Goal: Task Accomplishment & Management: Manage account settings

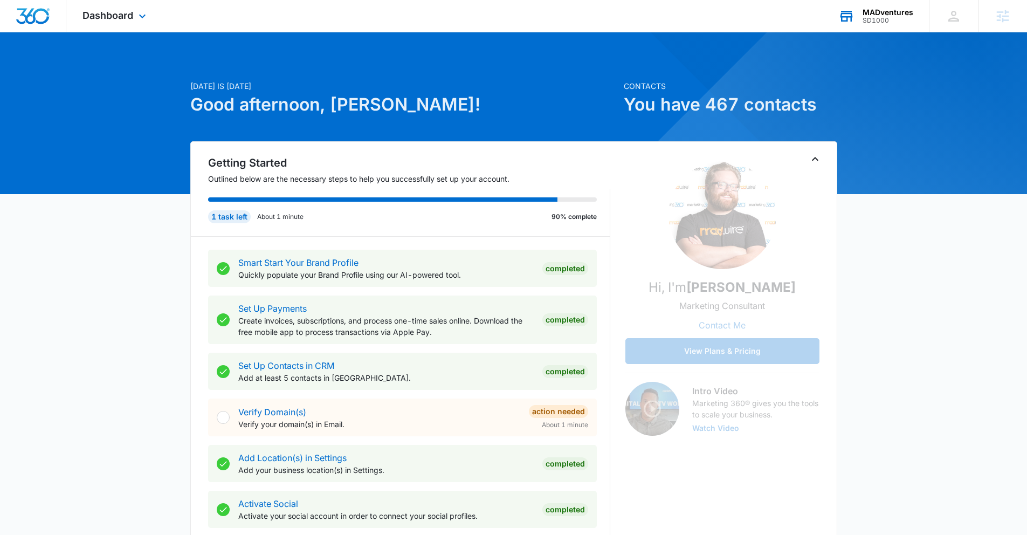
click at [882, 19] on div "SD1000" at bounding box center [887, 21] width 51 height 8
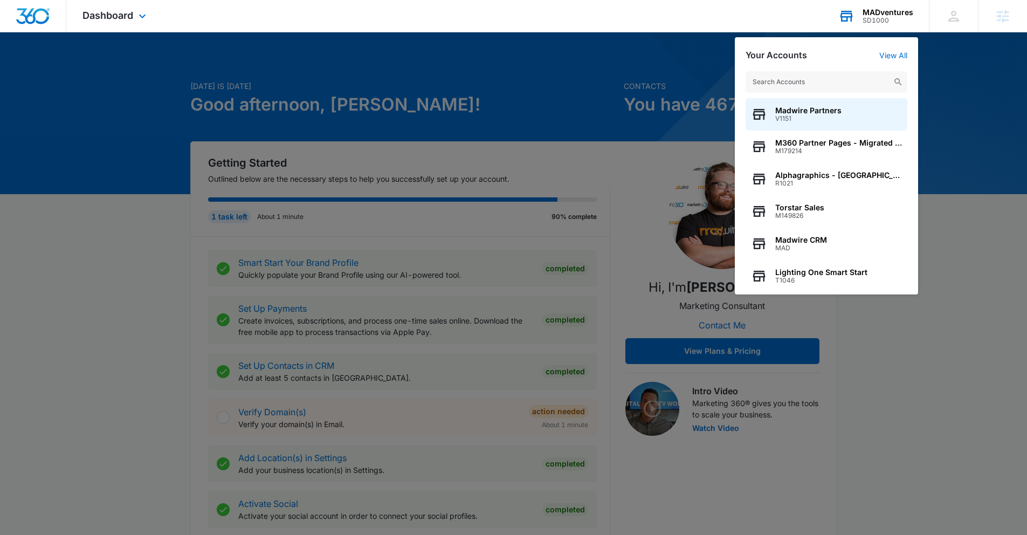
click at [830, 84] on input "text" at bounding box center [826, 82] width 162 height 22
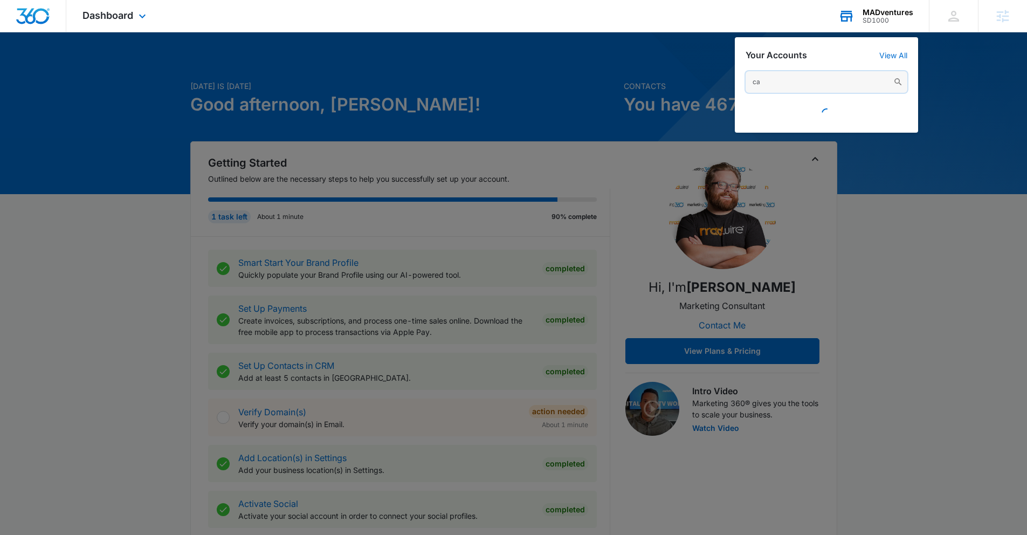
type input "c"
type input "b"
type input "s"
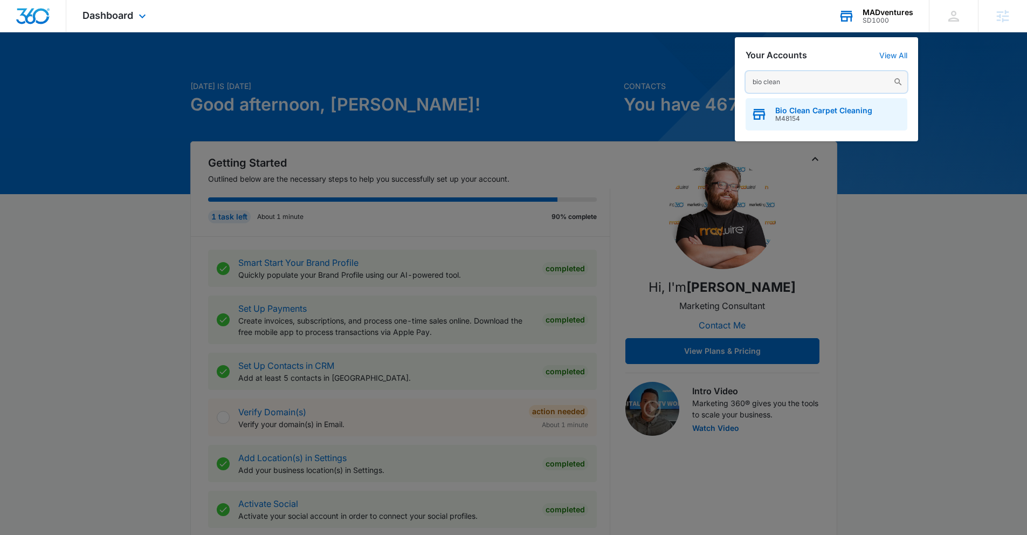
type input "bio clean"
click at [838, 114] on span "Bio Clean Carpet Cleaning" at bounding box center [823, 110] width 97 height 9
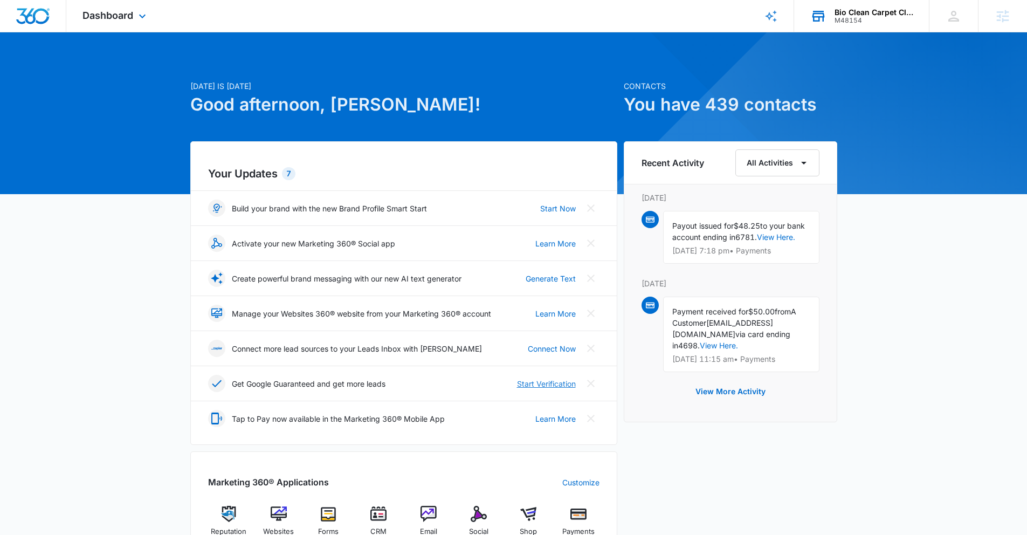
click at [549, 382] on link "Start Verification" at bounding box center [546, 383] width 59 height 11
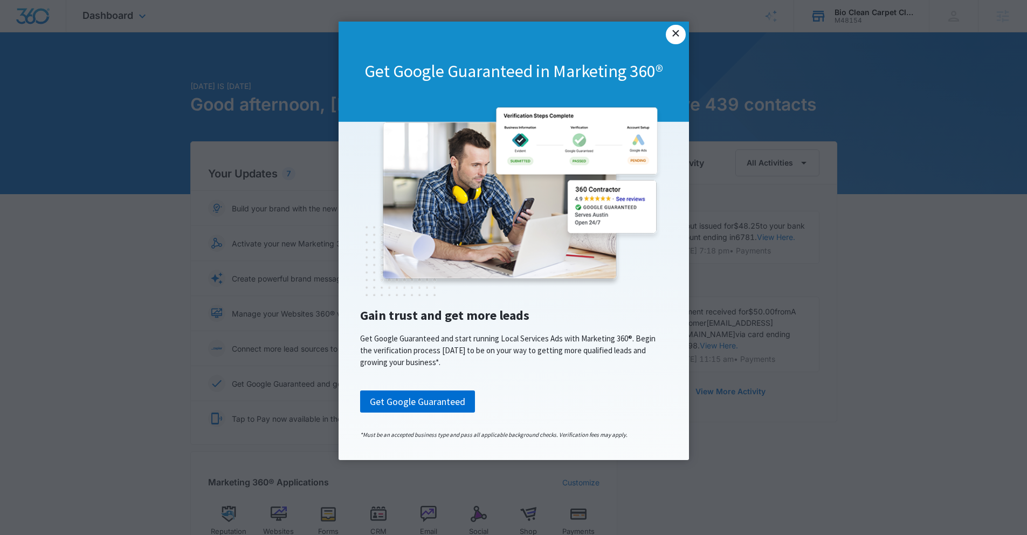
click at [675, 38] on link "×" at bounding box center [675, 34] width 19 height 19
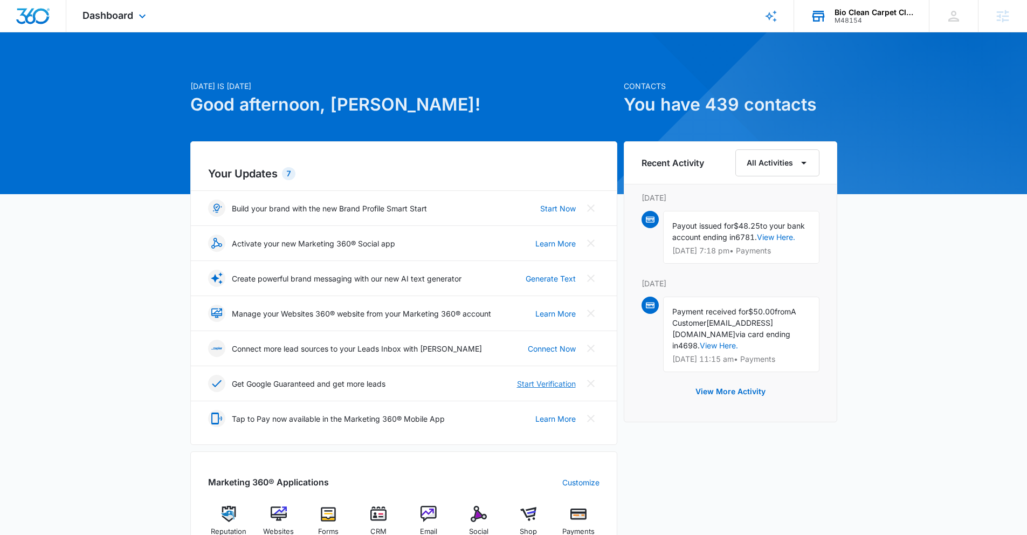
click at [535, 383] on link "Start Verification" at bounding box center [546, 383] width 59 height 11
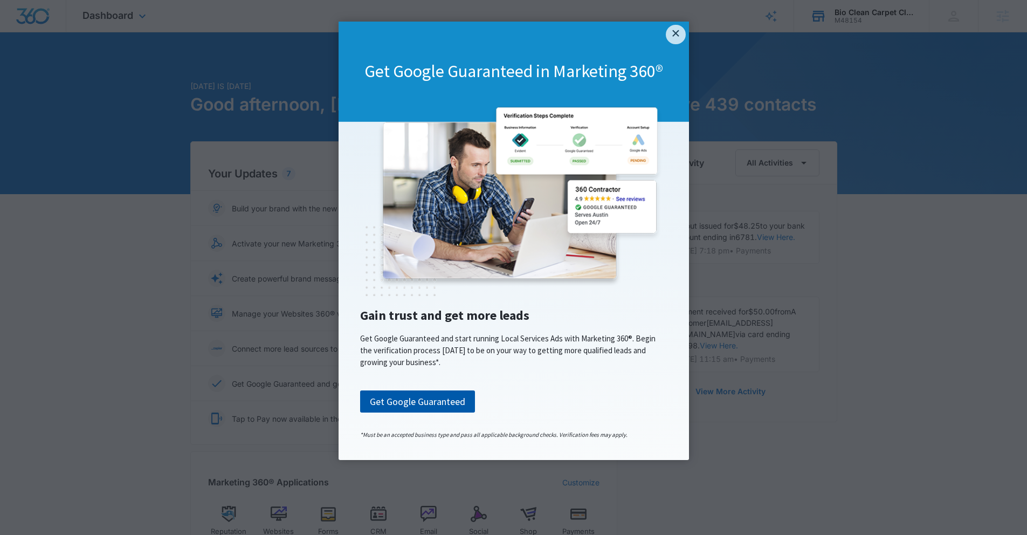
click at [441, 408] on link "Get Google Guaranteed" at bounding box center [417, 401] width 115 height 23
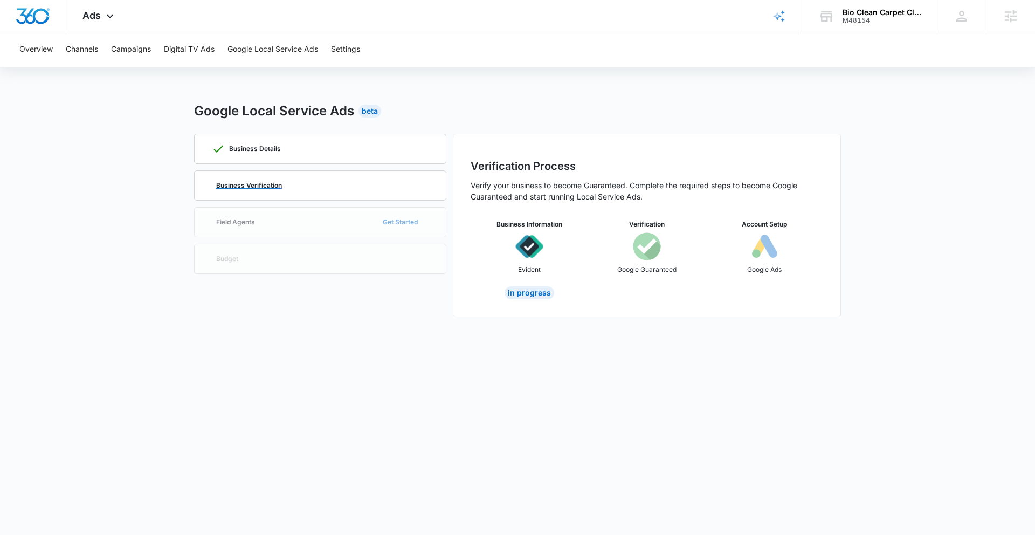
click at [279, 185] on p "Business Verification" at bounding box center [249, 185] width 66 height 6
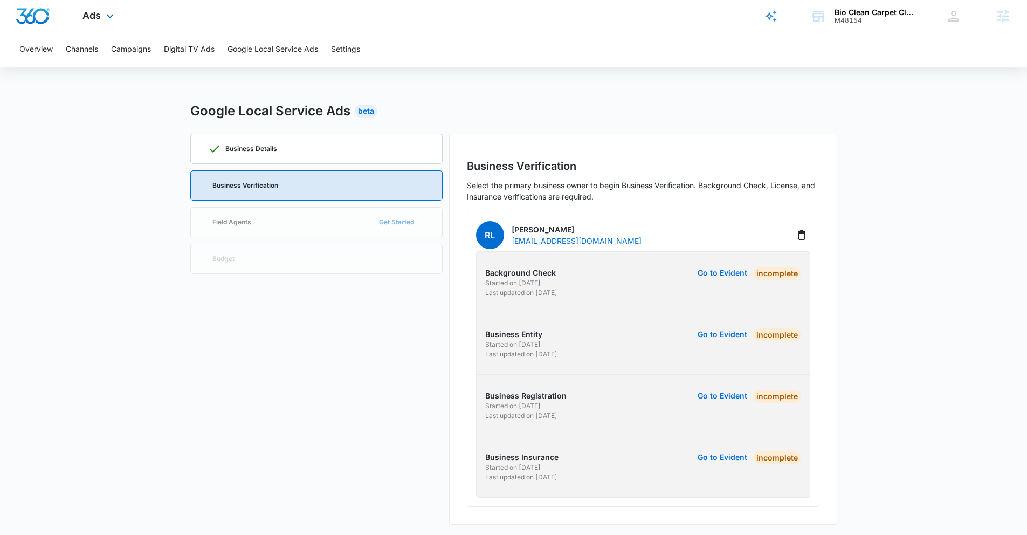
click at [38, 15] on img "Dashboard" at bounding box center [33, 16] width 34 height 16
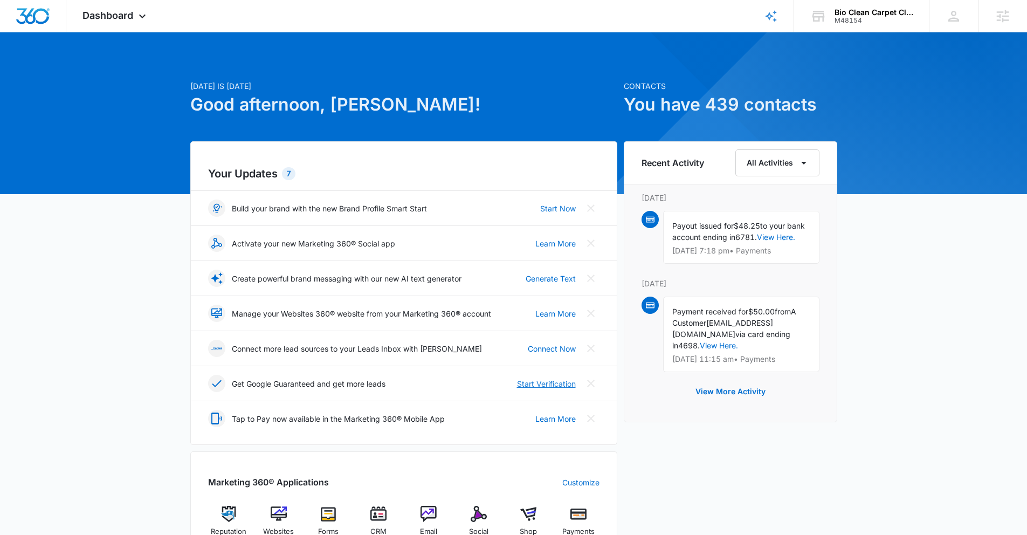
click at [523, 384] on link "Start Verification" at bounding box center [546, 383] width 59 height 11
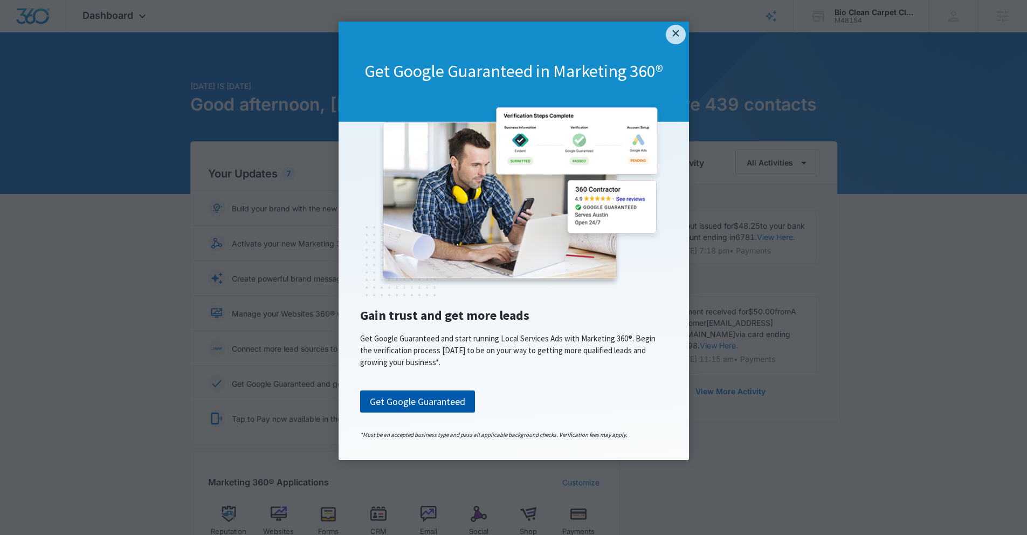
click at [413, 411] on link "Get Google Guaranteed" at bounding box center [417, 401] width 115 height 23
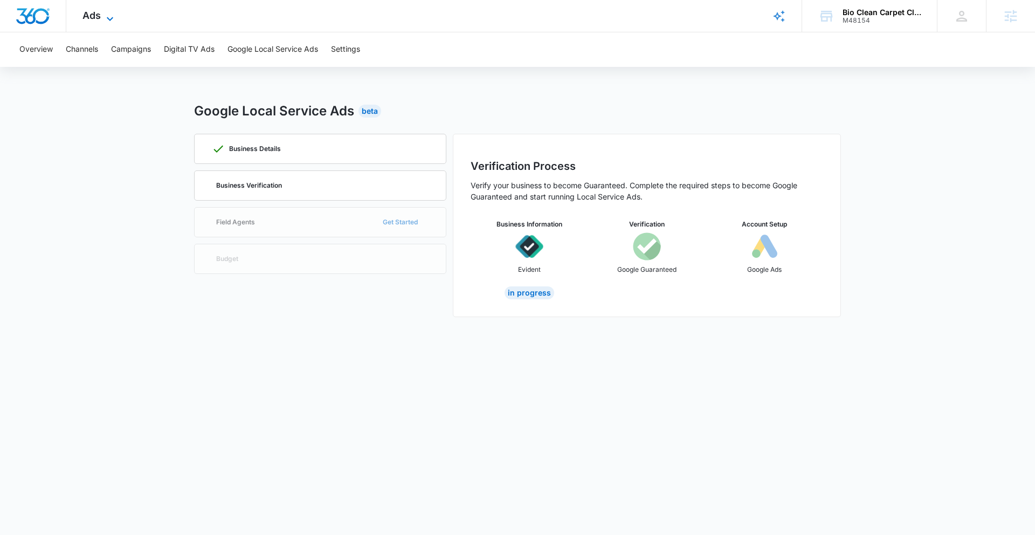
click at [86, 15] on span "Ads" at bounding box center [91, 15] width 18 height 11
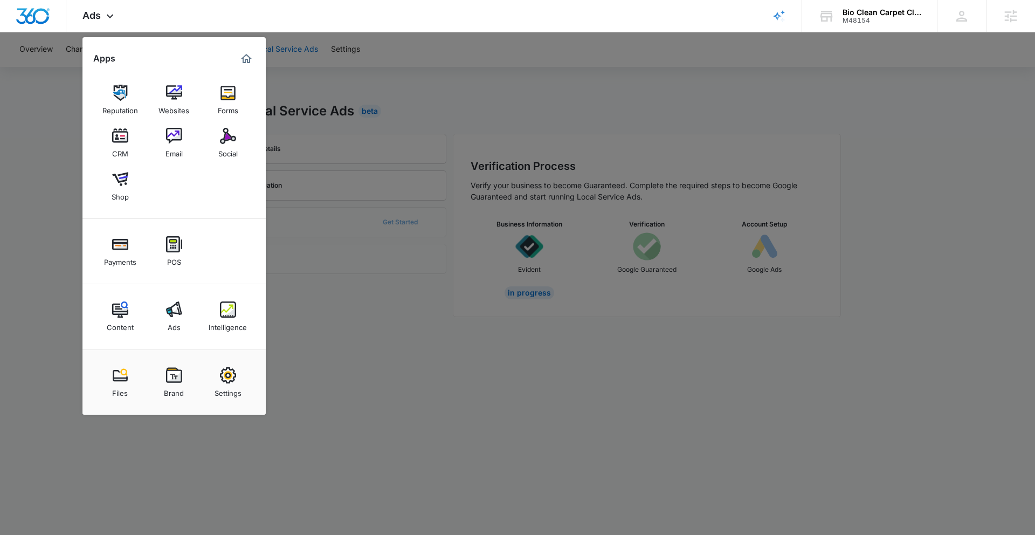
click at [243, 58] on img "Marketing 360® Dashboard" at bounding box center [246, 58] width 13 height 13
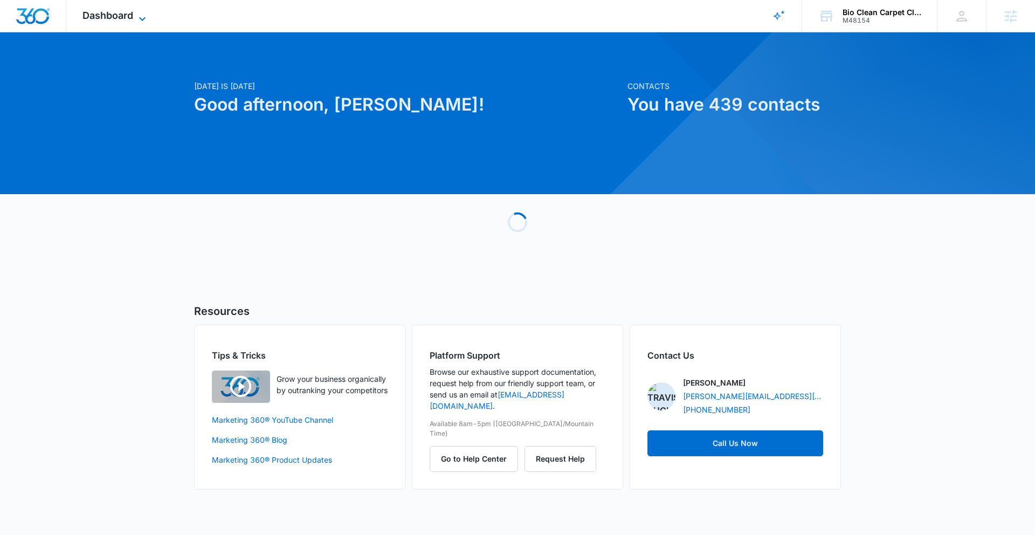
click at [143, 18] on icon at bounding box center [142, 18] width 13 height 13
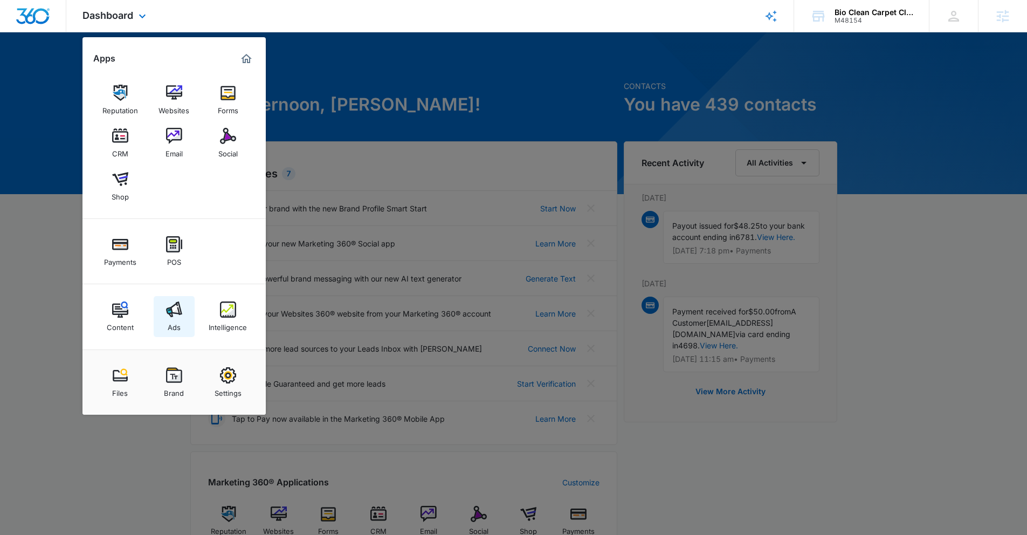
click at [175, 318] on div "Ads" at bounding box center [174, 324] width 13 height 14
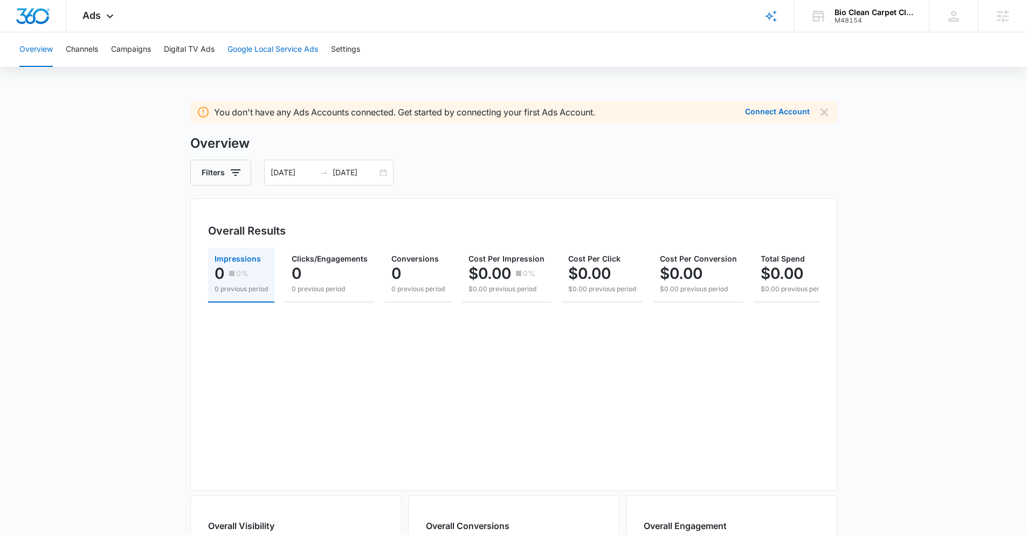
click at [250, 52] on button "Google Local Service Ads" at bounding box center [272, 49] width 91 height 34
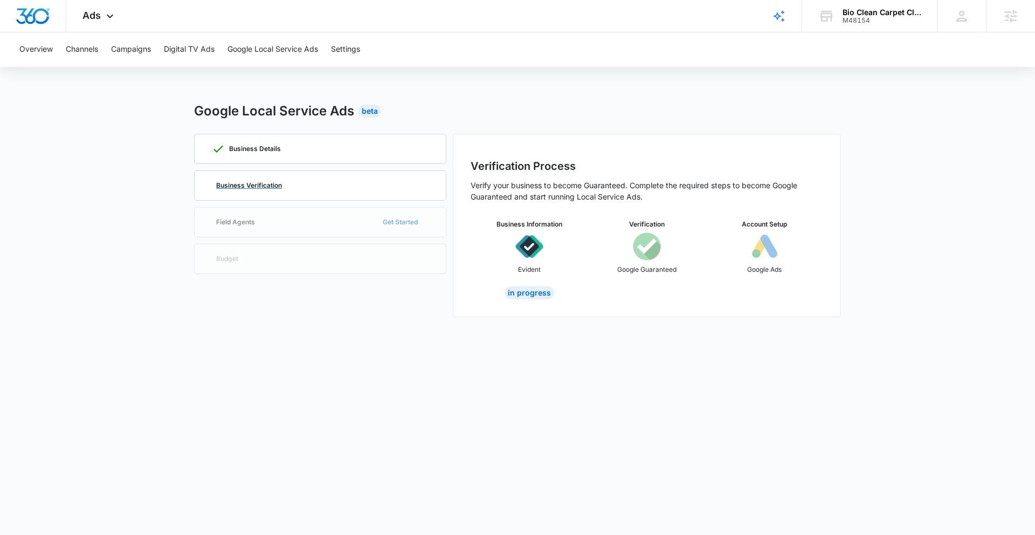
click at [252, 187] on p "Business Verification" at bounding box center [249, 185] width 66 height 6
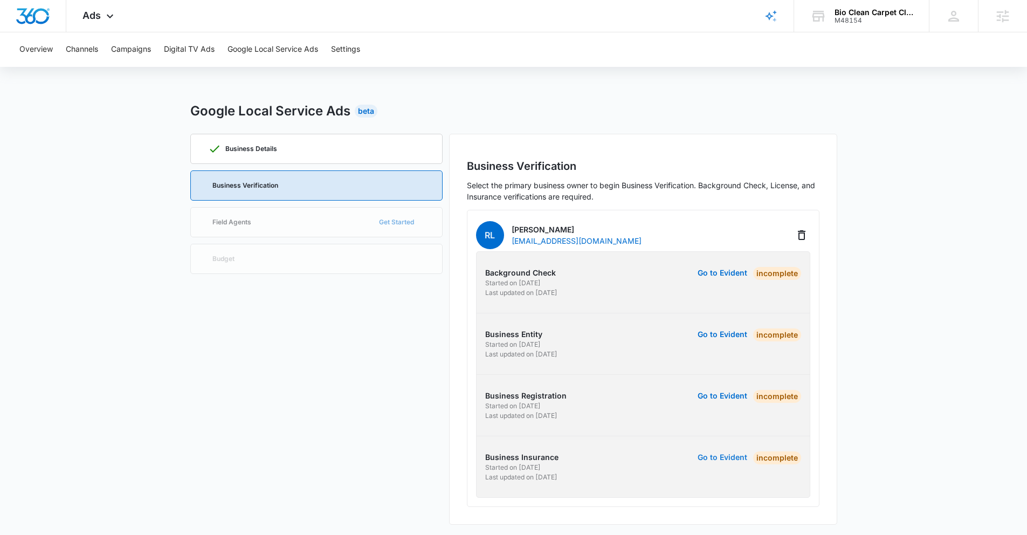
click at [717, 459] on button "Go to Evident" at bounding box center [723, 457] width 50 height 8
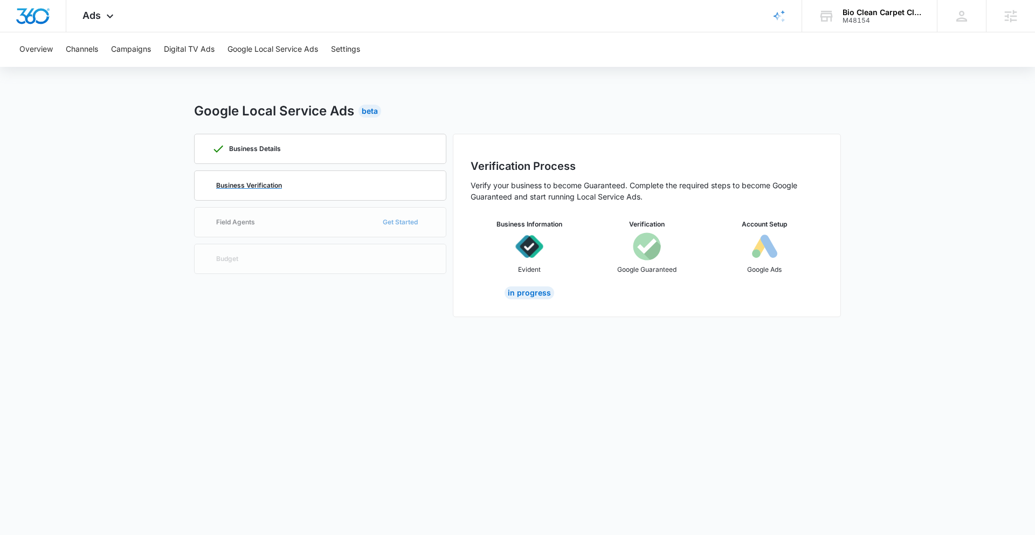
click at [228, 183] on p "Business Verification" at bounding box center [249, 185] width 66 height 6
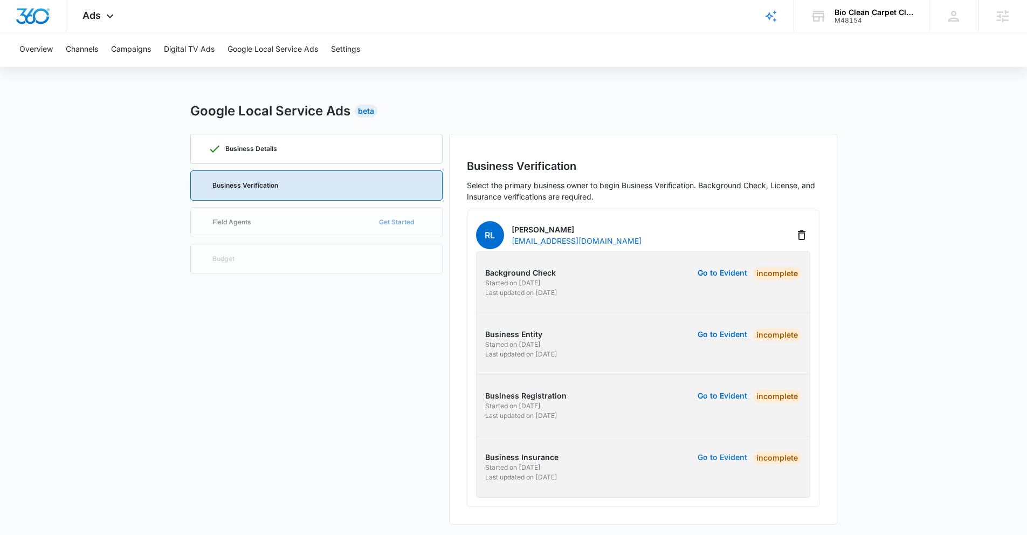
click at [738, 458] on button "Go to Evident" at bounding box center [723, 457] width 50 height 8
click at [854, 108] on main "Google Local Service Ads Beta Business Details Business Verification Field Agen…" at bounding box center [513, 319] width 1027 height 436
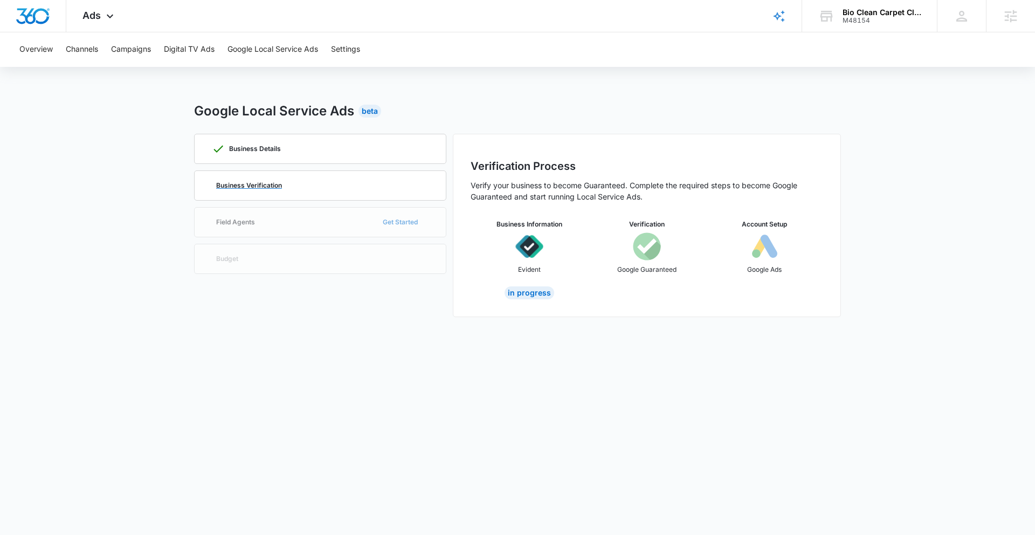
click at [265, 188] on p "Business Verification" at bounding box center [249, 185] width 66 height 6
click at [89, 18] on span "Ads" at bounding box center [91, 15] width 18 height 11
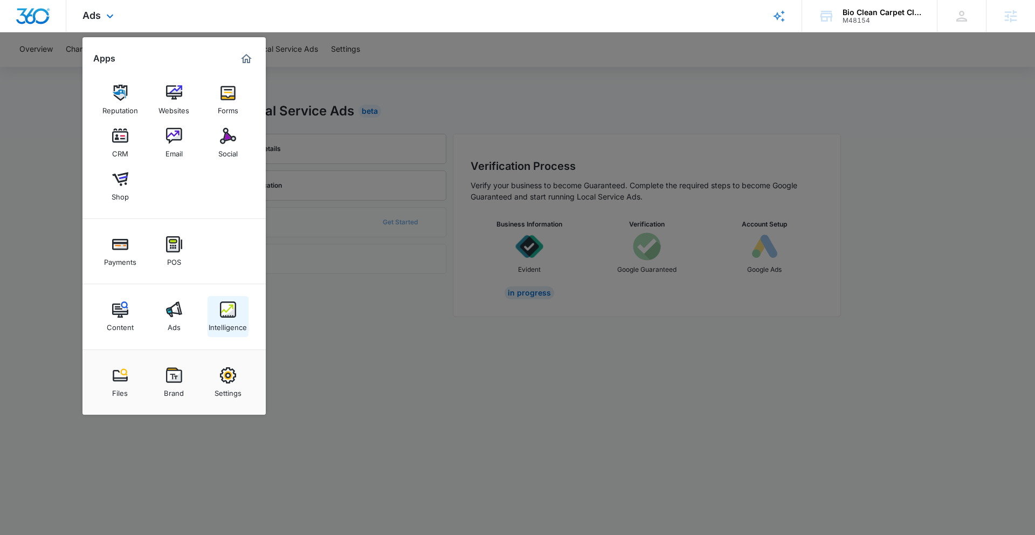
click at [226, 316] on img at bounding box center [228, 309] width 16 height 16
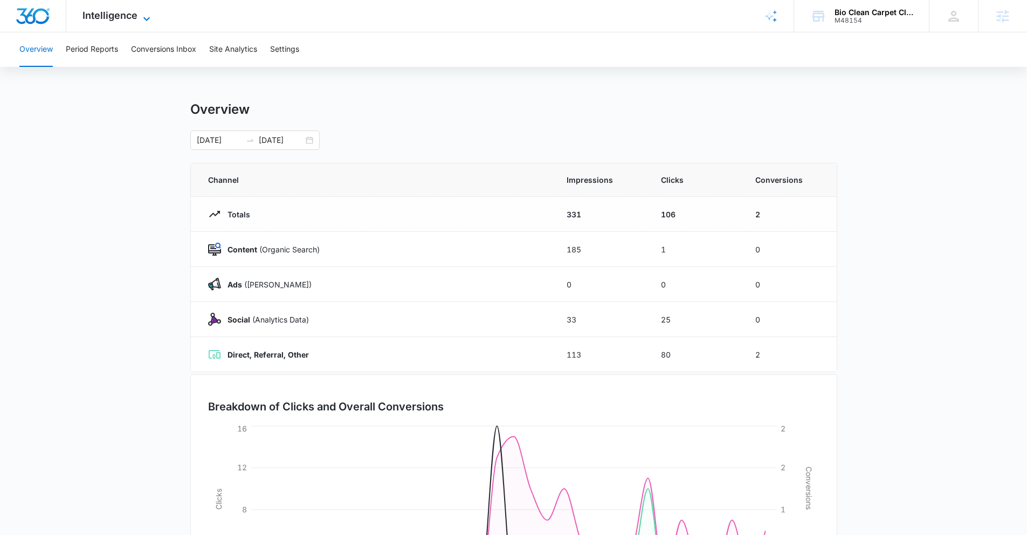
click at [135, 18] on span "Intelligence" at bounding box center [109, 15] width 55 height 11
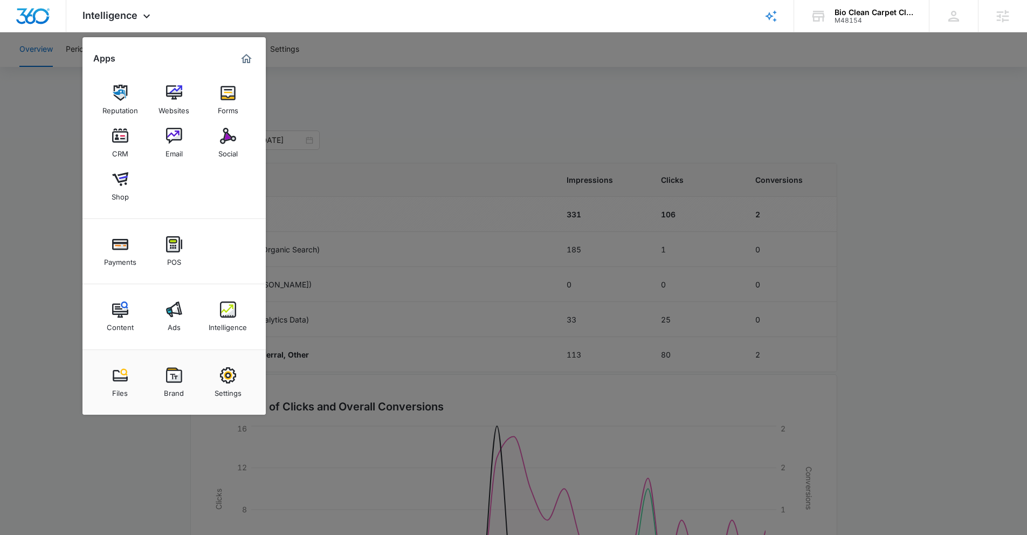
click at [72, 96] on div at bounding box center [513, 267] width 1027 height 535
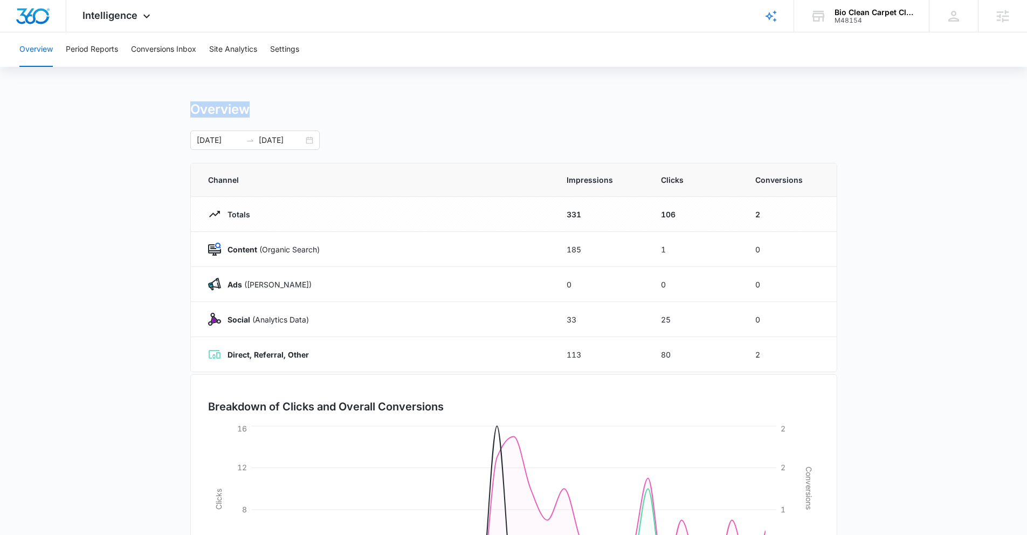
drag, startPoint x: 170, startPoint y: 93, endPoint x: 274, endPoint y: 102, distance: 104.5
click at [274, 102] on div "Overview Period Reports Conversions Inbox Site Analytics Settings Overview 08/1…" at bounding box center [513, 349] width 1027 height 635
click at [274, 108] on div "Overview" at bounding box center [513, 109] width 647 height 16
drag, startPoint x: 268, startPoint y: 107, endPoint x: 174, endPoint y: 109, distance: 94.9
click at [174, 109] on main "Overview 08/15/2025 09/14/2025 Channel Impressions Clicks Conversions Totals 33…" at bounding box center [513, 384] width 1027 height 566
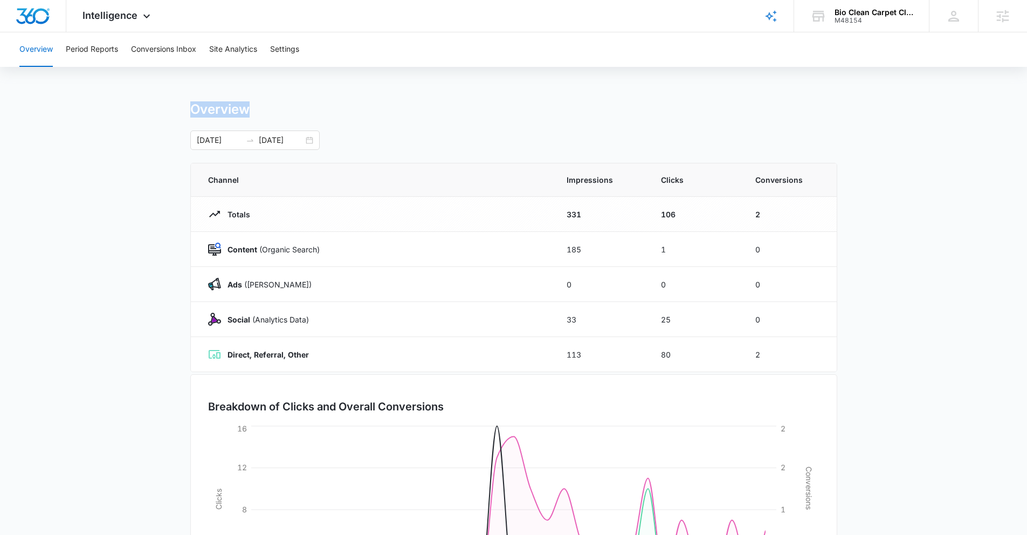
click at [174, 109] on main "Overview 08/15/2025 09/14/2025 Channel Impressions Clicks Conversions Totals 33…" at bounding box center [513, 384] width 1027 height 566
click at [119, 19] on span "Intelligence" at bounding box center [109, 15] width 55 height 11
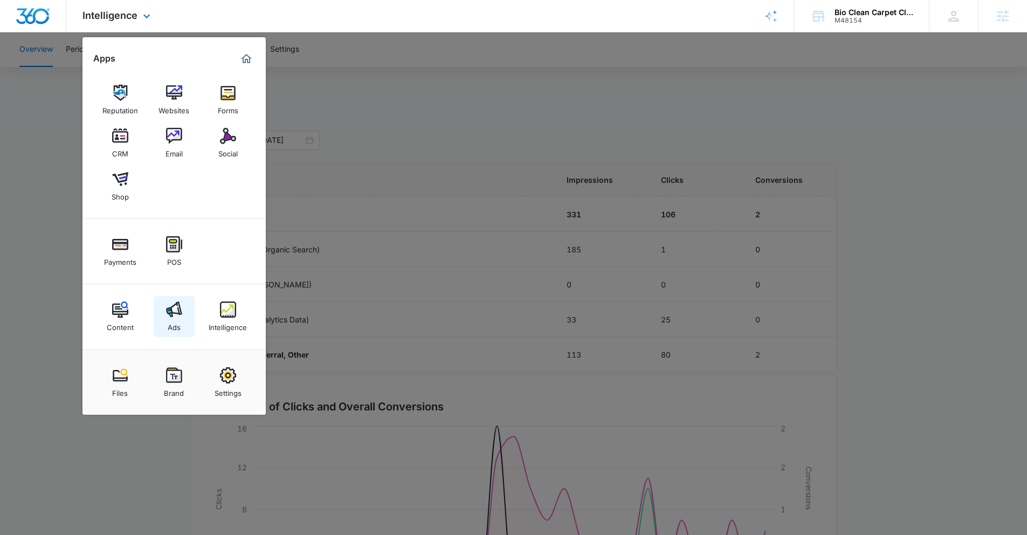
click at [174, 315] on img at bounding box center [174, 309] width 16 height 16
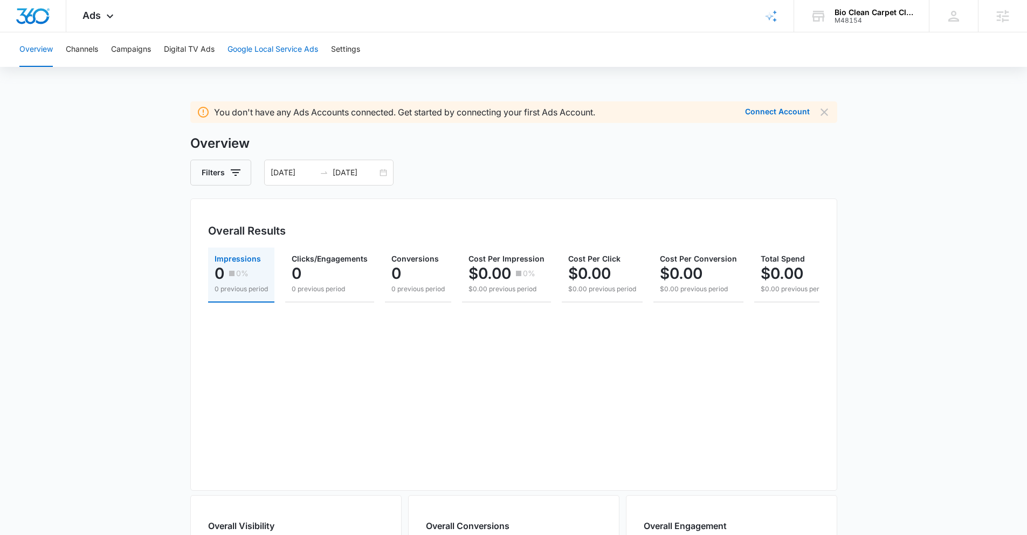
click at [260, 46] on button "Google Local Service Ads" at bounding box center [272, 49] width 91 height 34
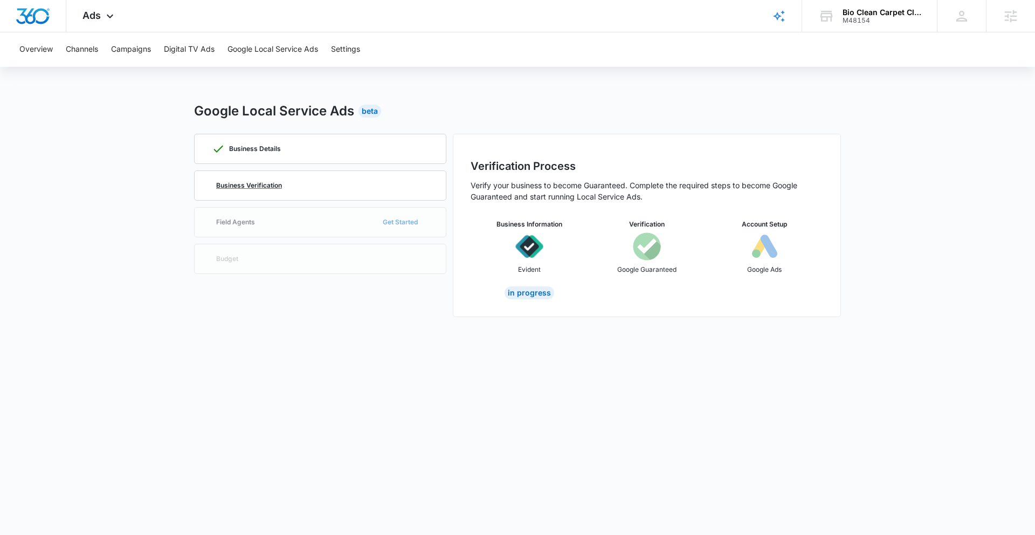
click at [263, 184] on p "Business Verification" at bounding box center [249, 185] width 66 height 6
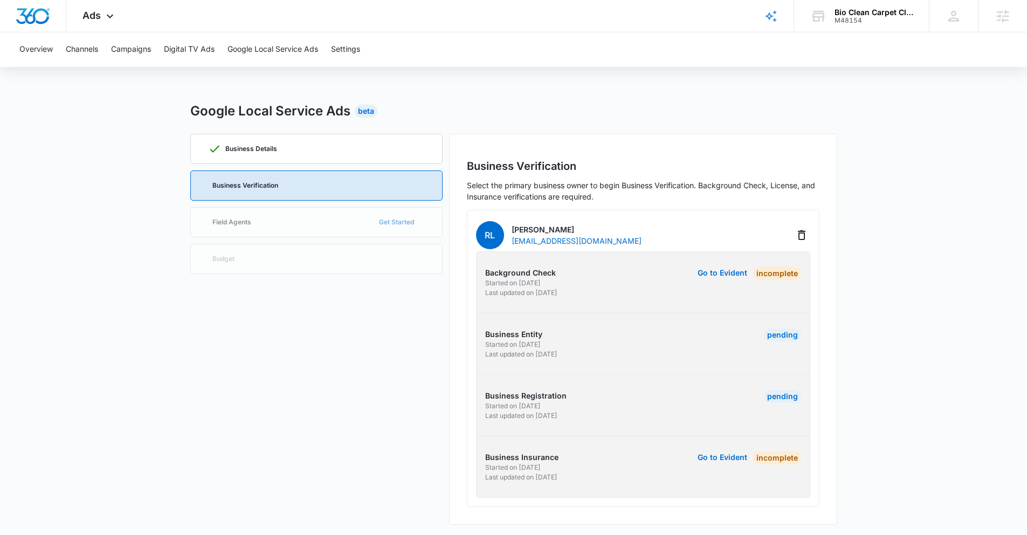
click at [857, 127] on main "Google Local Service Ads Beta Business Details Business Verification Field Agen…" at bounding box center [513, 319] width 1027 height 436
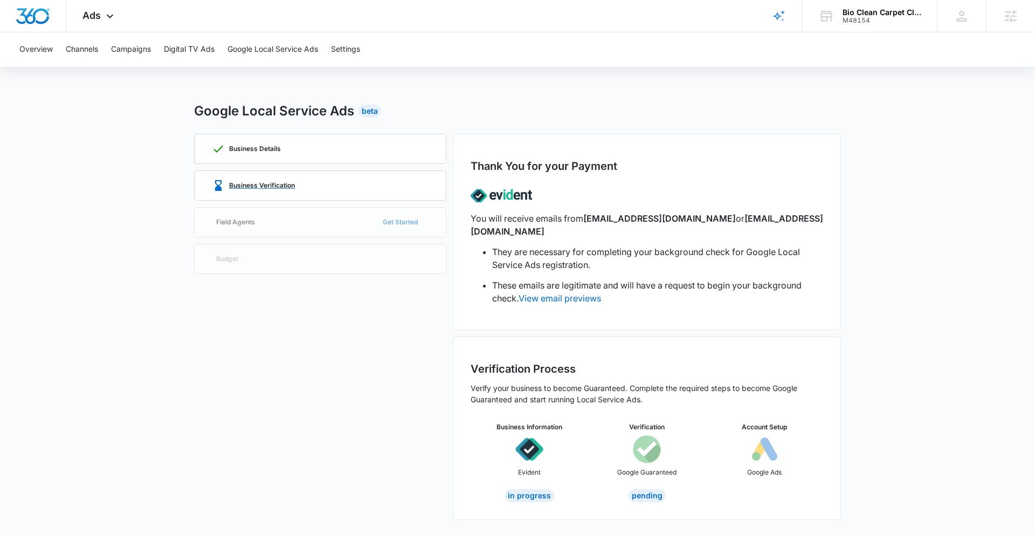
click at [289, 188] on p "Business Verification" at bounding box center [262, 185] width 66 height 6
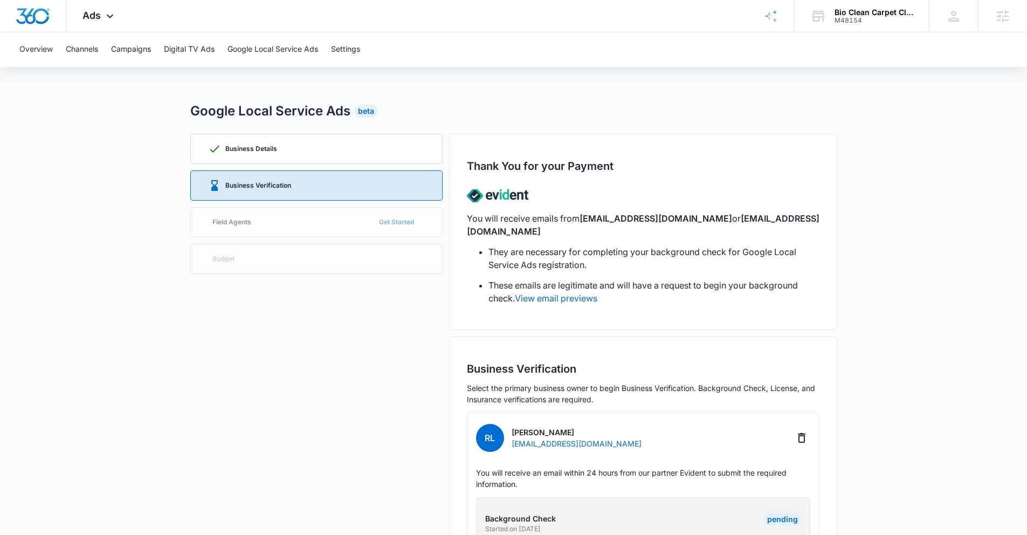
click at [562, 438] on p "[EMAIL_ADDRESS][DOMAIN_NAME]" at bounding box center [577, 443] width 130 height 11
copy div "[EMAIL_ADDRESS][DOMAIN_NAME]"
